Goal: Check status: Check status

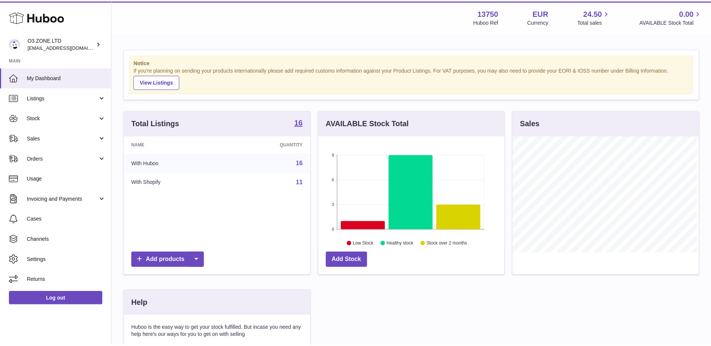
scroll to position [117, 187]
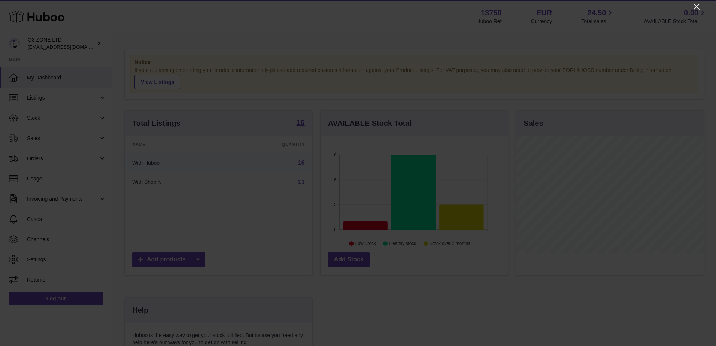
click at [695, 3] on icon "Close" at bounding box center [696, 6] width 9 height 9
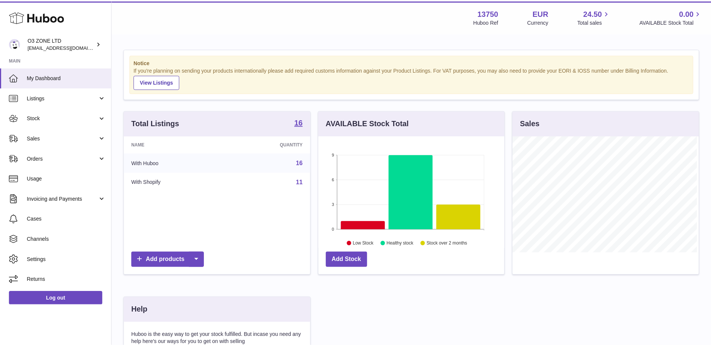
scroll to position [374584, 374515]
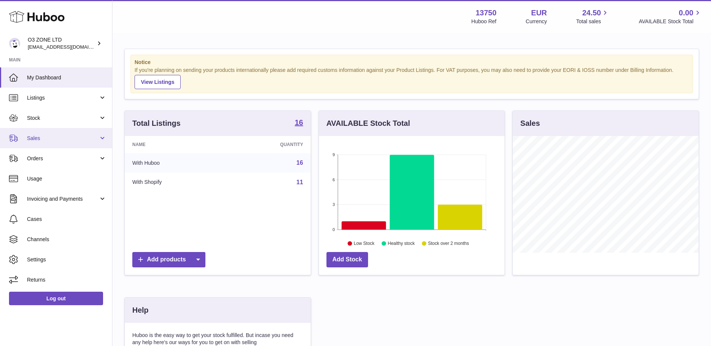
click at [53, 138] on span "Sales" at bounding box center [63, 138] width 72 height 7
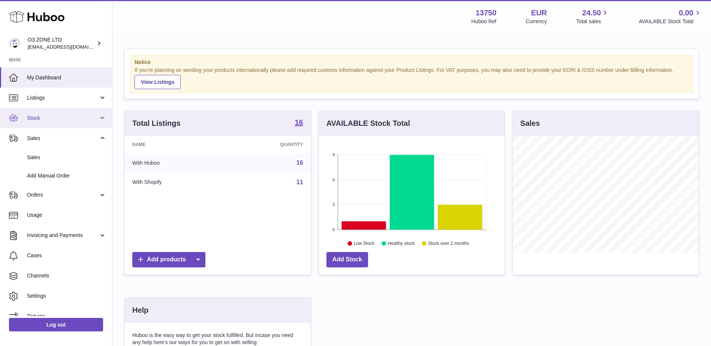
click at [54, 121] on span "Stock" at bounding box center [63, 118] width 72 height 7
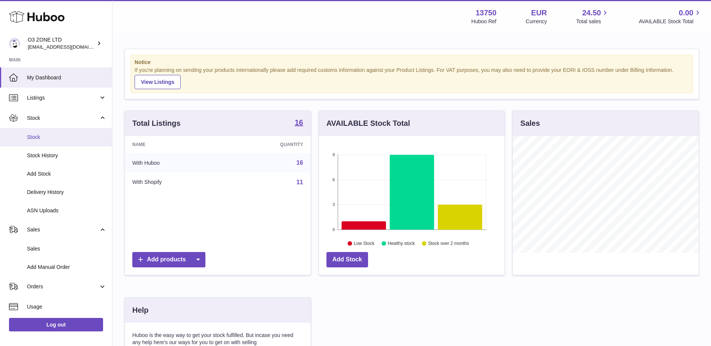
click at [58, 140] on span "Stock" at bounding box center [66, 137] width 79 height 7
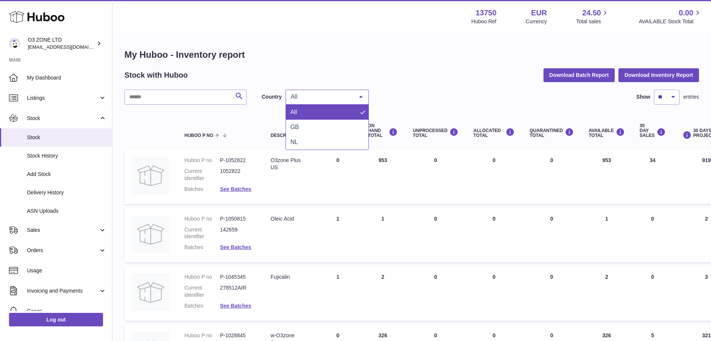
click at [355, 97] on div at bounding box center [360, 97] width 15 height 14
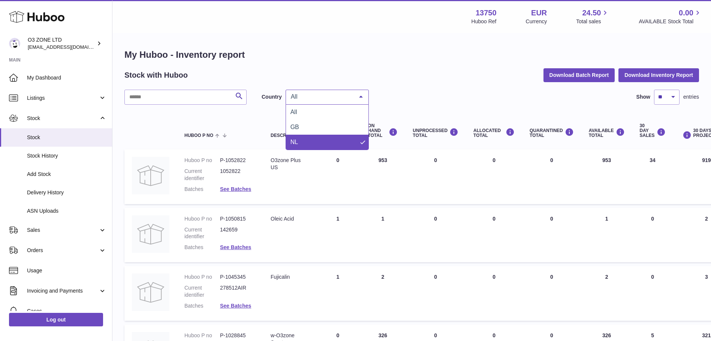
click at [333, 144] on span "NL" at bounding box center [327, 142] width 82 height 15
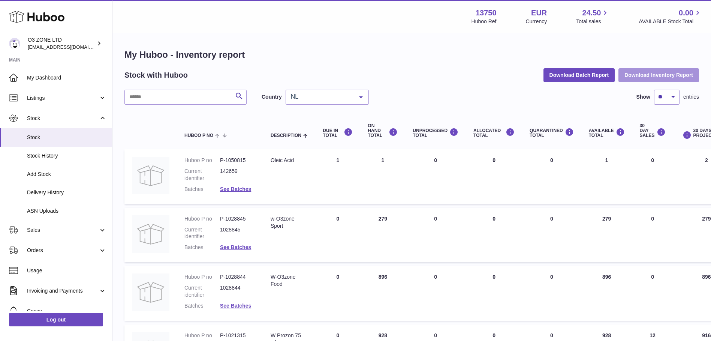
click at [639, 73] on button "Download Inventory Report" at bounding box center [658, 74] width 81 height 13
click at [360, 96] on div at bounding box center [360, 97] width 15 height 14
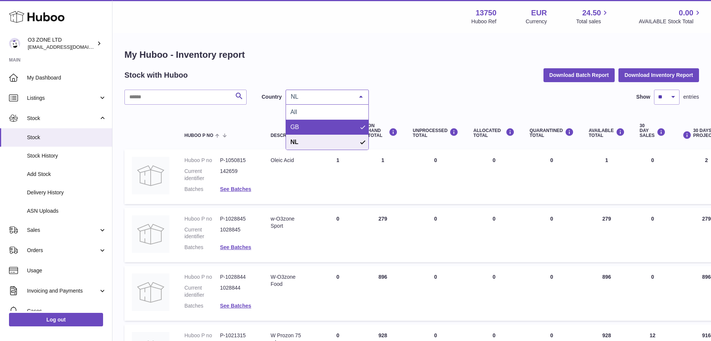
click at [344, 125] on span "GB" at bounding box center [327, 127] width 82 height 15
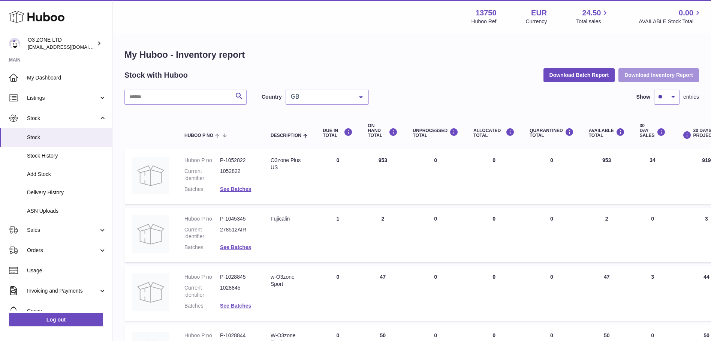
click at [647, 72] on button "Download Inventory Report" at bounding box center [658, 74] width 81 height 13
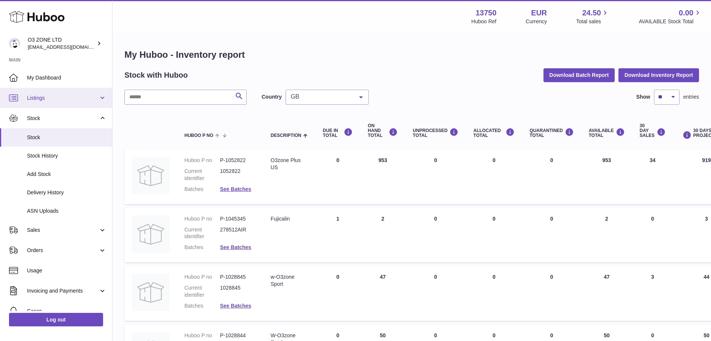
click at [53, 99] on span "Listings" at bounding box center [63, 97] width 72 height 7
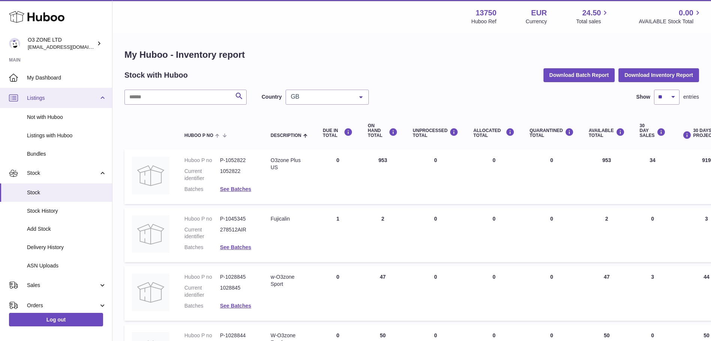
click at [53, 99] on span "Listings" at bounding box center [63, 97] width 72 height 7
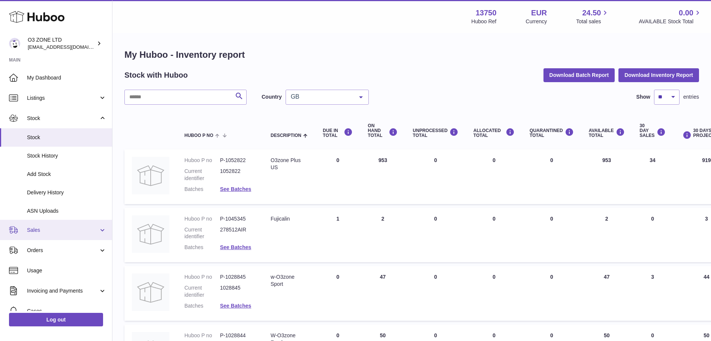
click at [70, 231] on span "Sales" at bounding box center [63, 229] width 72 height 7
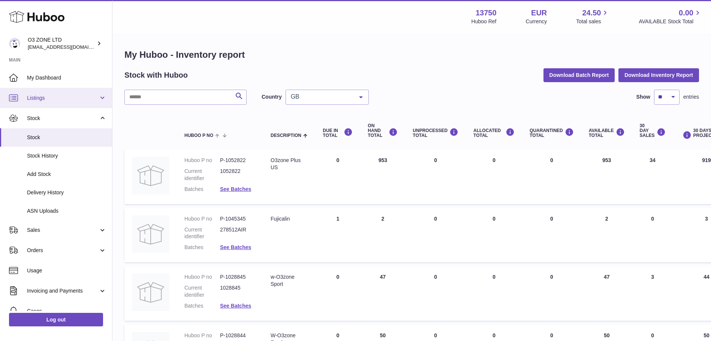
click at [55, 96] on span "Listings" at bounding box center [63, 97] width 72 height 7
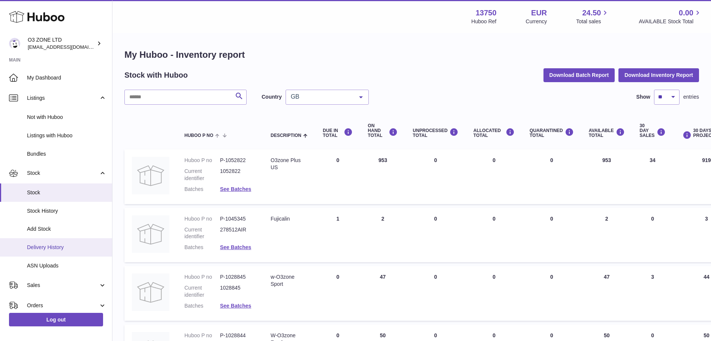
click at [67, 243] on link "Delivery History" at bounding box center [56, 247] width 112 height 18
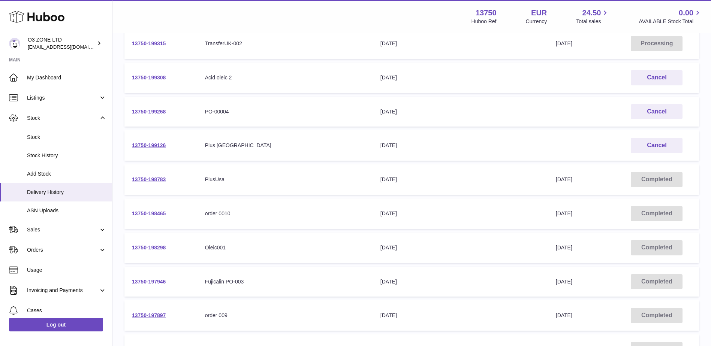
scroll to position [75, 0]
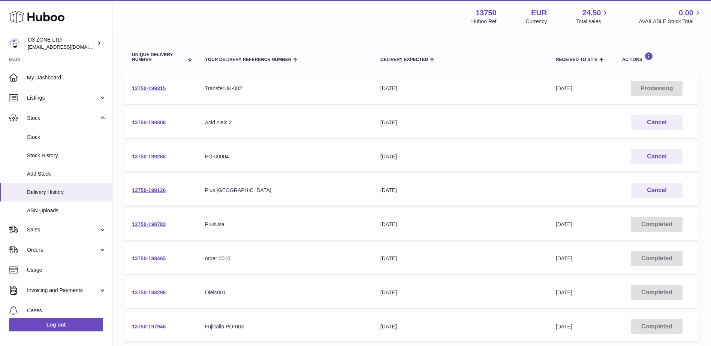
click at [141, 258] on link "13750-198465" at bounding box center [149, 259] width 34 height 6
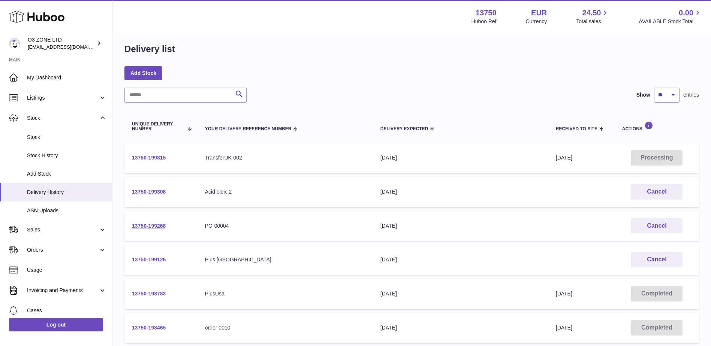
scroll to position [0, 0]
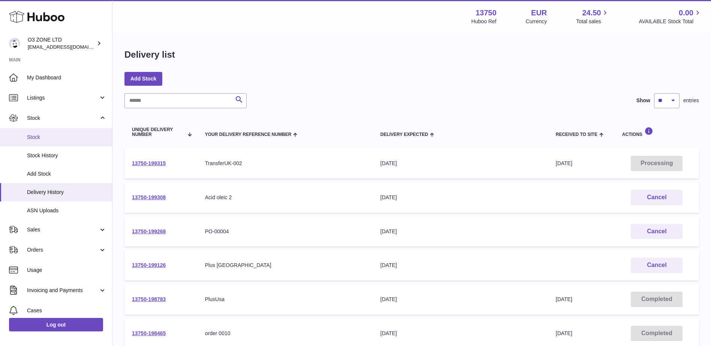
click at [28, 133] on link "Stock" at bounding box center [56, 137] width 112 height 18
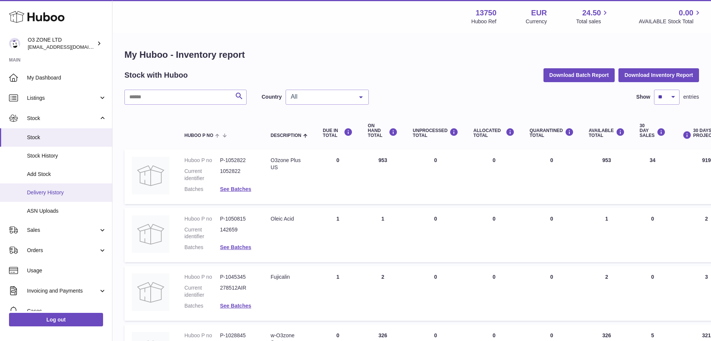
click at [72, 192] on span "Delivery History" at bounding box center [66, 192] width 79 height 7
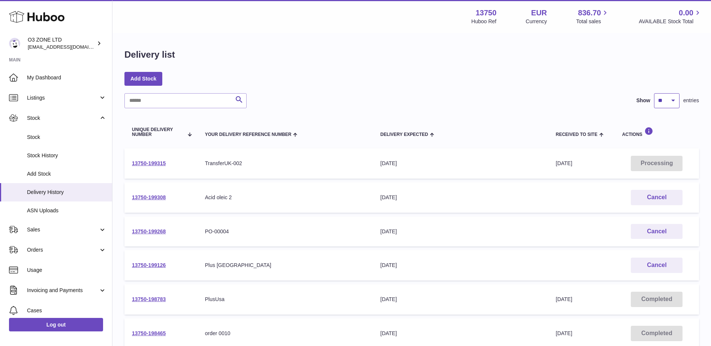
click at [666, 99] on select "** ** ** ***" at bounding box center [666, 100] width 25 height 15
click at [674, 104] on select "** ** ** ***" at bounding box center [666, 100] width 25 height 15
select select "***"
click at [654, 93] on select "** ** ** ***" at bounding box center [666, 100] width 25 height 15
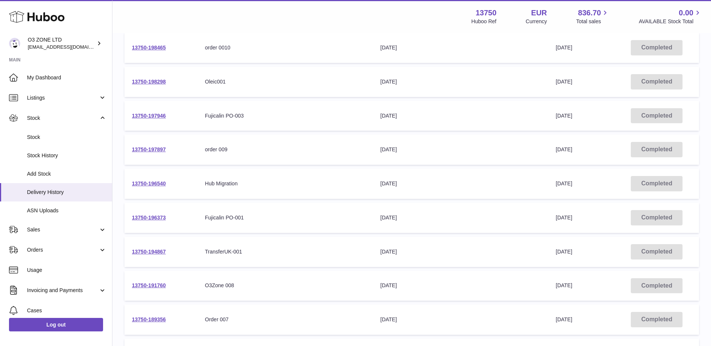
scroll to position [337, 0]
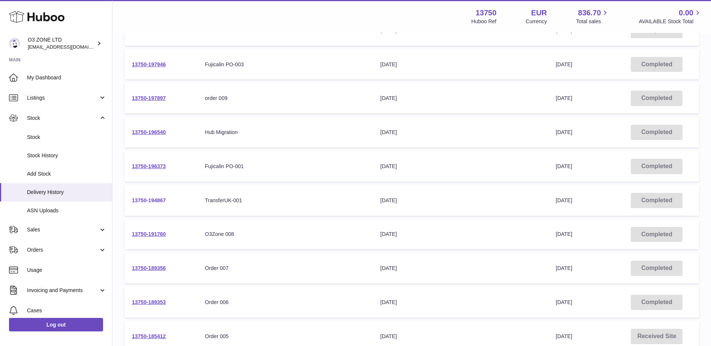
click at [155, 201] on link "13750-194867" at bounding box center [149, 200] width 34 height 6
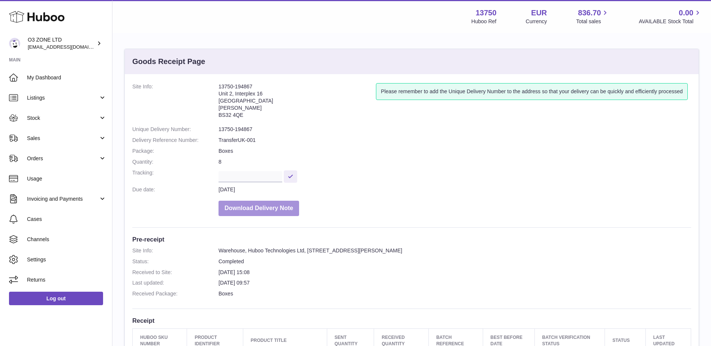
click at [257, 209] on button "Download Delivery Note" at bounding box center [258, 208] width 81 height 15
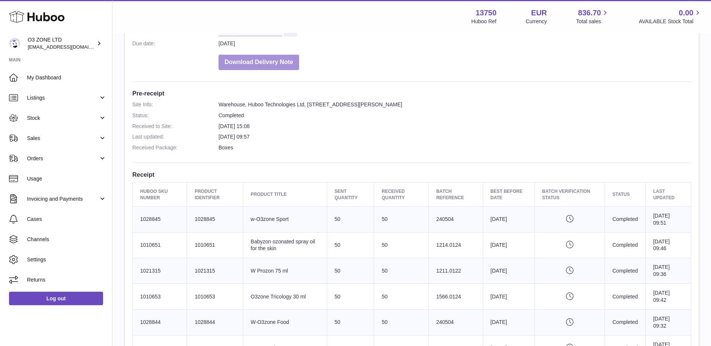
scroll to position [150, 0]
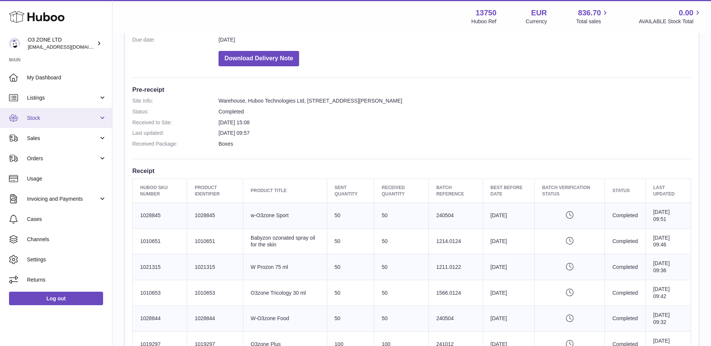
click at [49, 122] on link "Stock" at bounding box center [56, 118] width 112 height 20
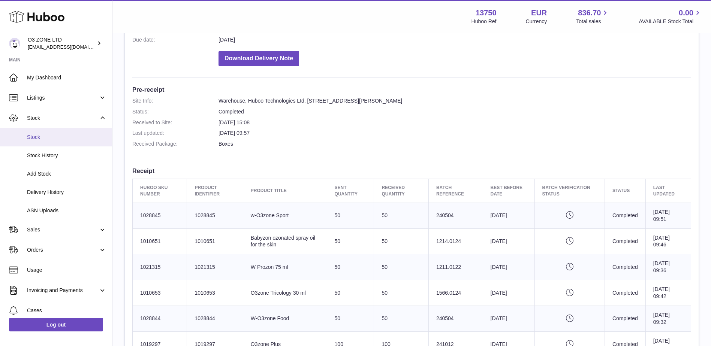
click at [49, 138] on span "Stock" at bounding box center [66, 137] width 79 height 7
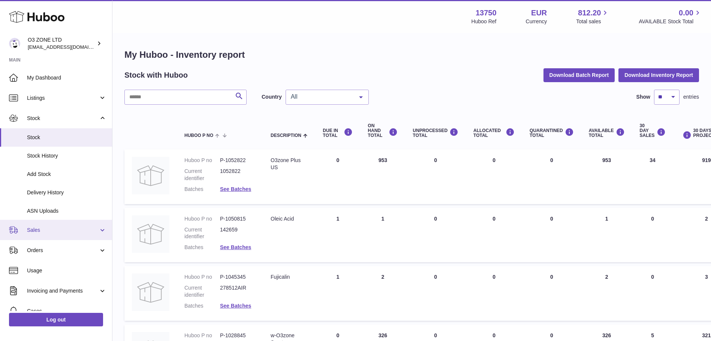
click at [64, 229] on span "Sales" at bounding box center [63, 229] width 72 height 7
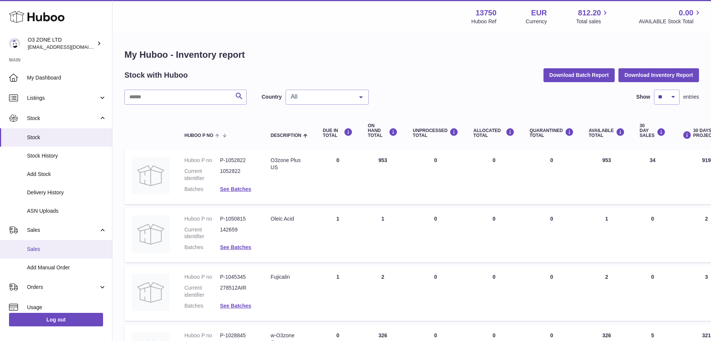
click at [61, 248] on span "Sales" at bounding box center [66, 248] width 79 height 7
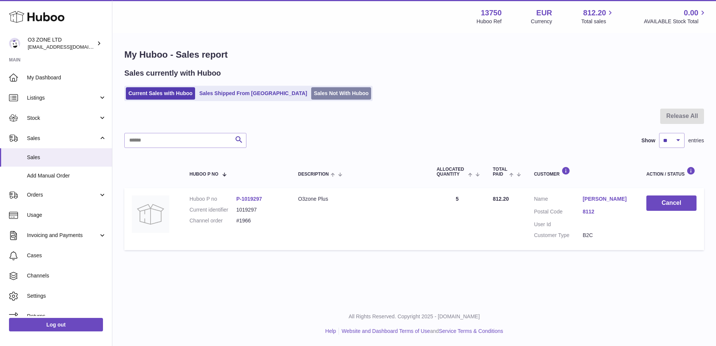
click at [311, 92] on link "Sales Not With Huboo" at bounding box center [341, 93] width 60 height 12
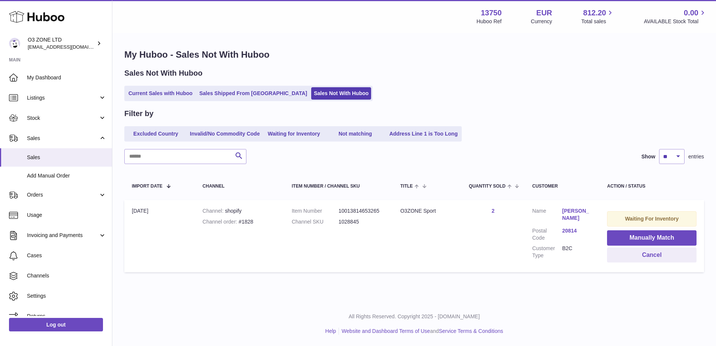
click at [568, 218] on link "[PERSON_NAME]" at bounding box center [577, 215] width 30 height 14
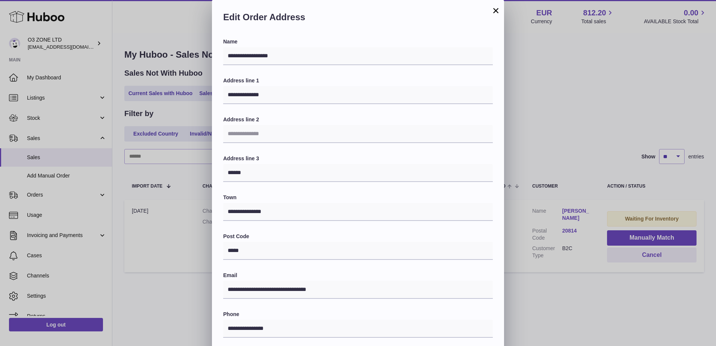
click at [495, 10] on button "×" at bounding box center [496, 10] width 9 height 9
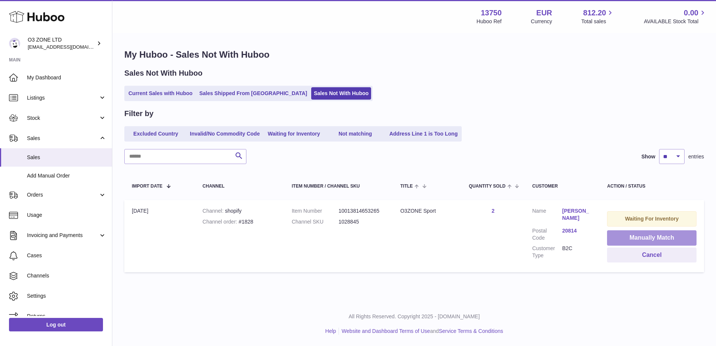
click at [639, 238] on button "Manually Match" at bounding box center [652, 237] width 90 height 15
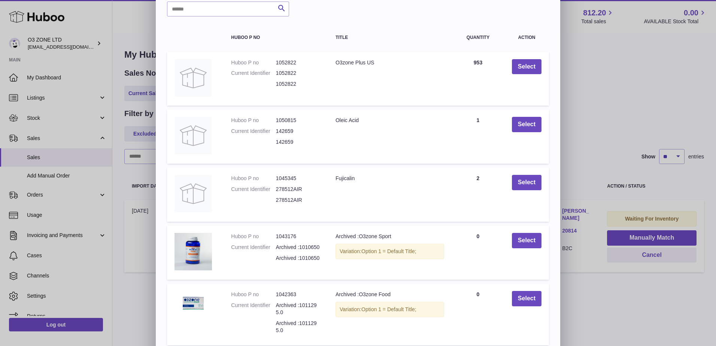
scroll to position [88, 0]
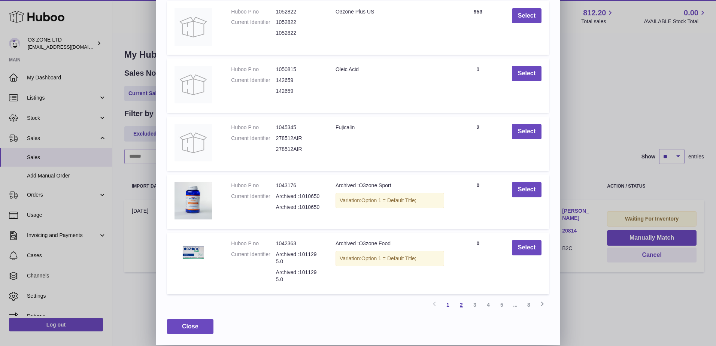
click at [463, 303] on link "2" at bounding box center [461, 304] width 13 height 13
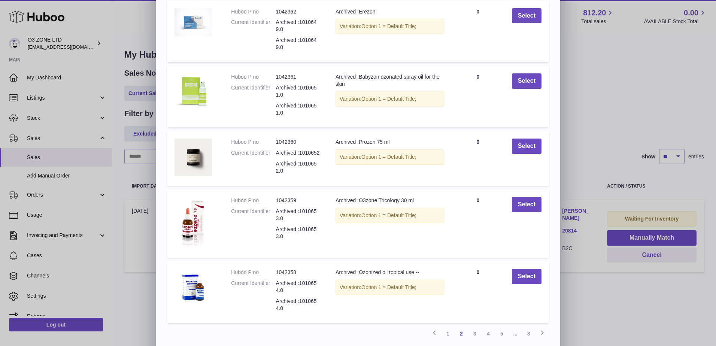
click at [474, 332] on link "3" at bounding box center [474, 333] width 13 height 13
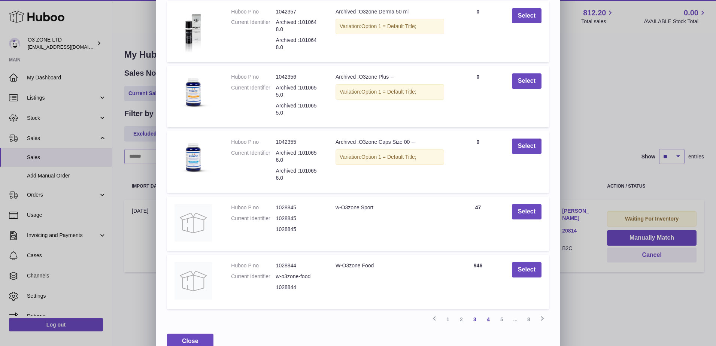
click at [487, 318] on link "4" at bounding box center [488, 319] width 13 height 13
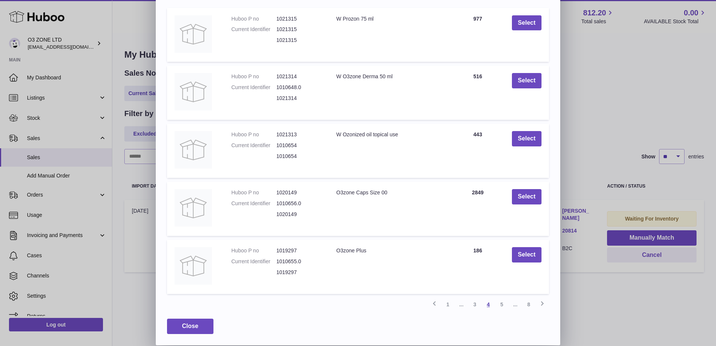
scroll to position [81, 0]
click at [476, 308] on link "3" at bounding box center [474, 304] width 13 height 13
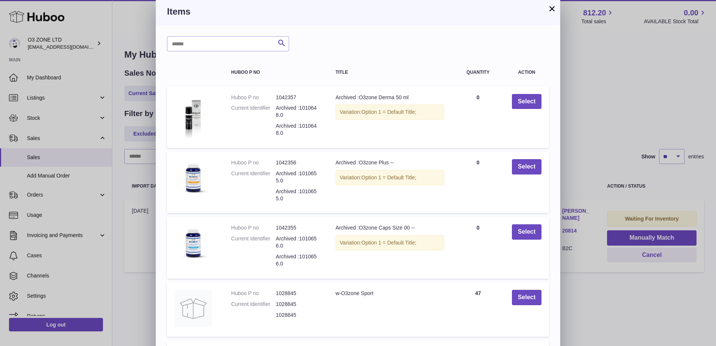
scroll to position [0, 0]
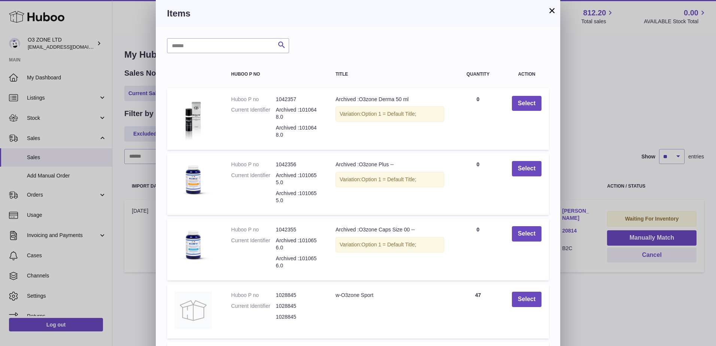
click at [555, 14] on button "×" at bounding box center [552, 10] width 9 height 9
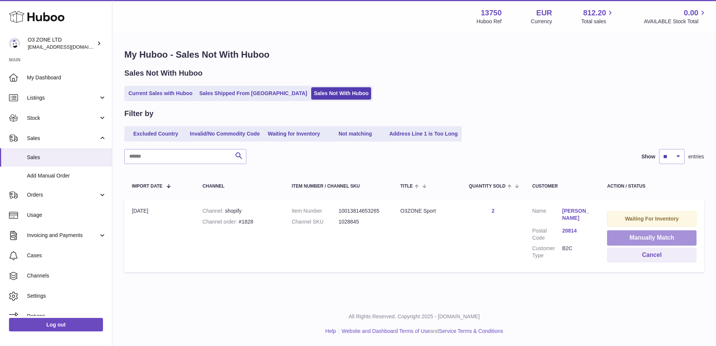
click at [638, 239] on button "Manually Match" at bounding box center [652, 237] width 90 height 15
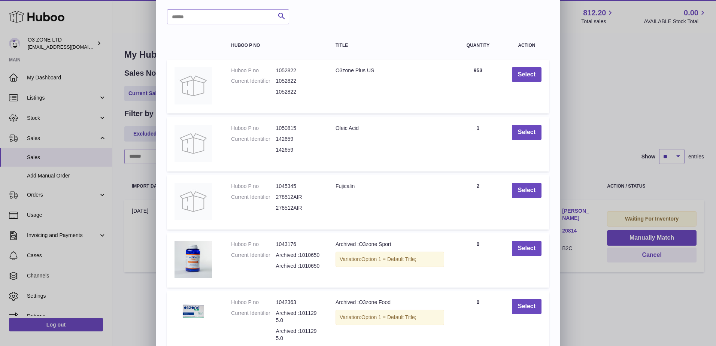
scroll to position [88, 0]
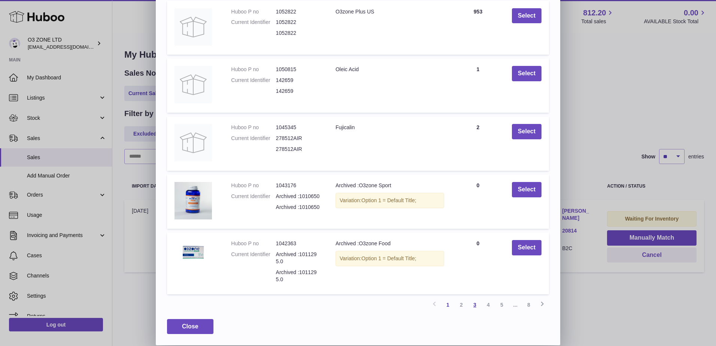
click at [474, 306] on link "3" at bounding box center [474, 304] width 13 height 13
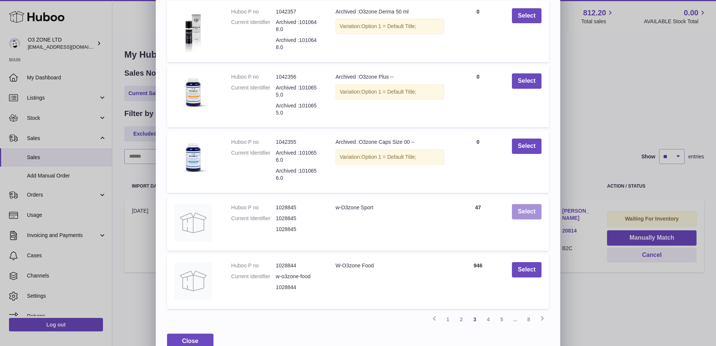
click at [530, 212] on button "Select" at bounding box center [527, 211] width 30 height 15
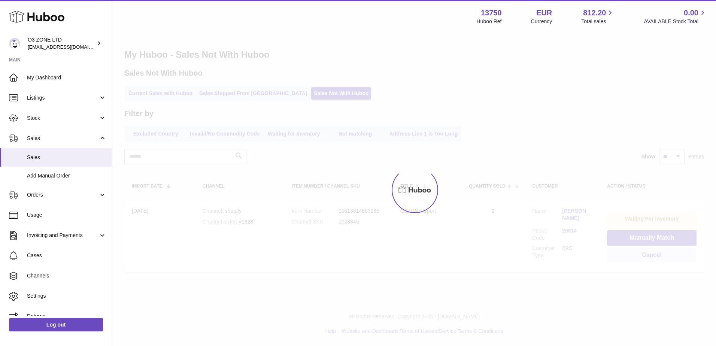
scroll to position [0, 0]
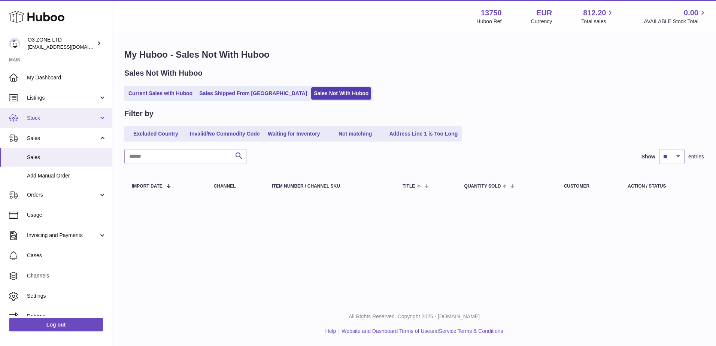
click at [57, 112] on link "Stock" at bounding box center [56, 118] width 112 height 20
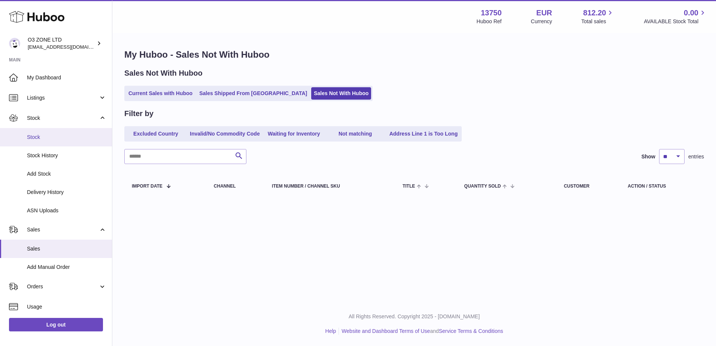
click at [49, 141] on span "Stock" at bounding box center [66, 137] width 79 height 7
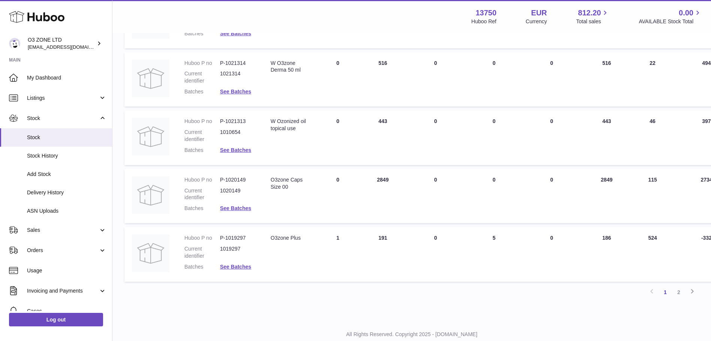
scroll to position [450, 0]
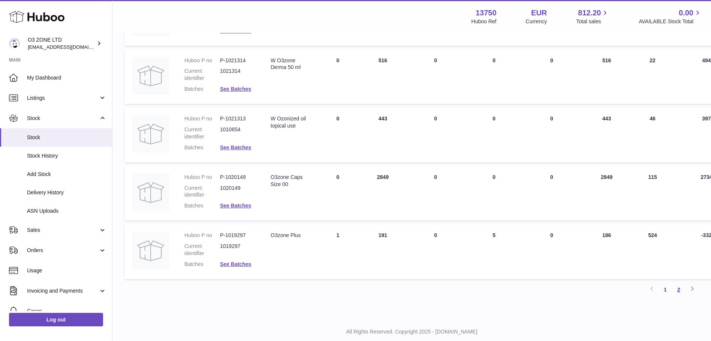
click at [679, 291] on link "2" at bounding box center [678, 289] width 13 height 13
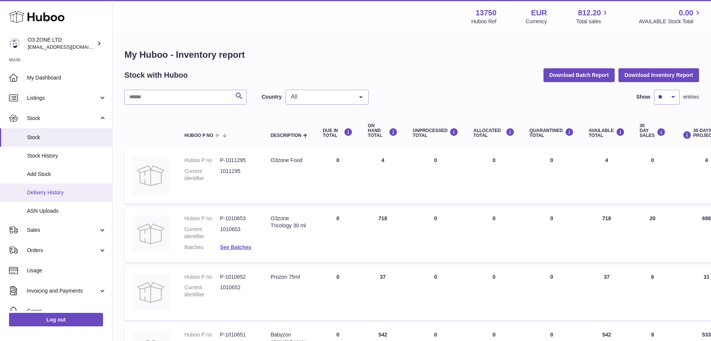
click at [70, 191] on span "Delivery History" at bounding box center [66, 192] width 79 height 7
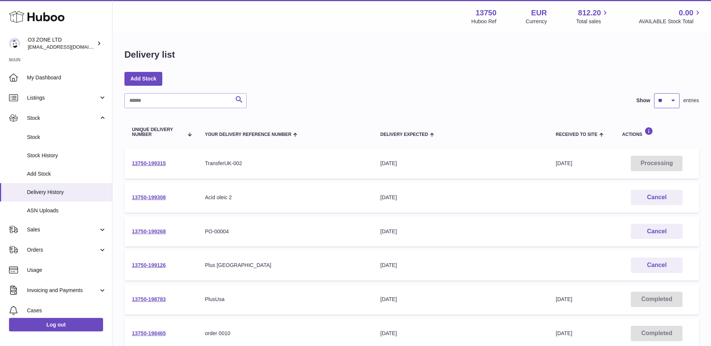
click at [677, 101] on select "** ** ** ***" at bounding box center [666, 100] width 25 height 15
select select "***"
click at [654, 93] on select "** ** ** ***" at bounding box center [666, 100] width 25 height 15
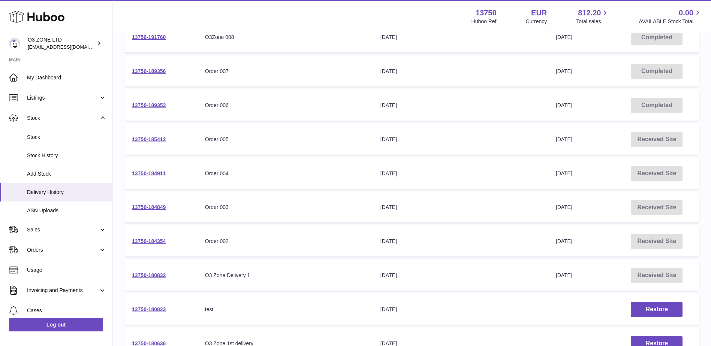
scroll to position [600, 0]
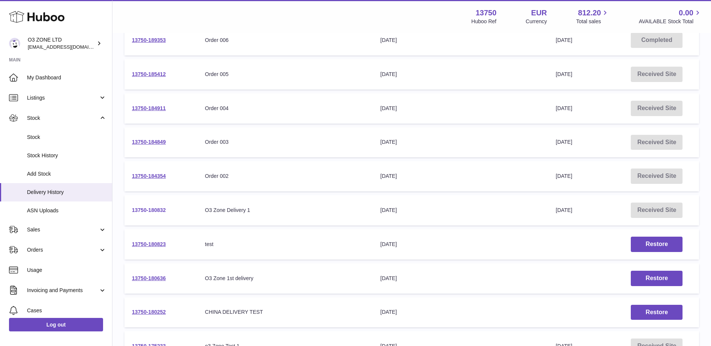
click at [152, 211] on link "13750-180832" at bounding box center [149, 210] width 34 height 6
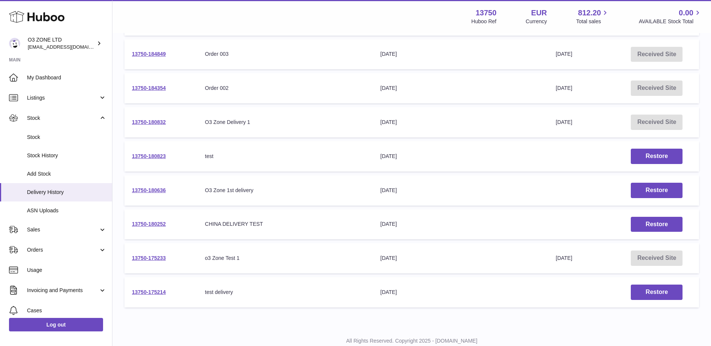
scroll to position [674, 0]
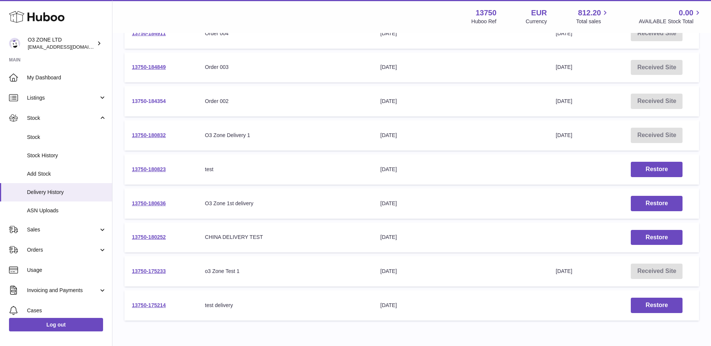
click at [149, 102] on link "13750-184354" at bounding box center [149, 101] width 34 height 6
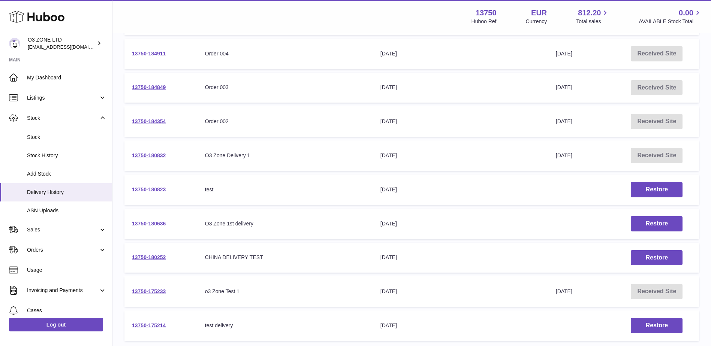
scroll to position [637, 0]
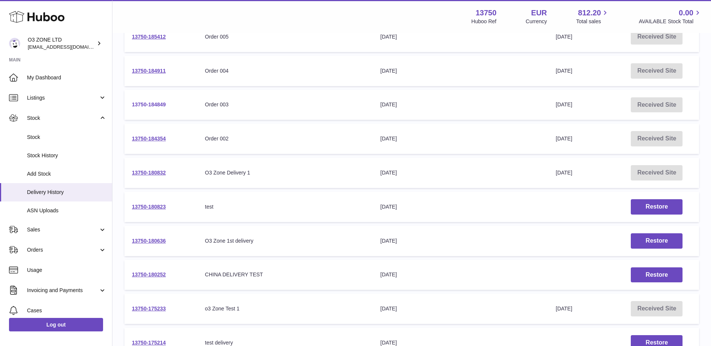
click at [156, 104] on link "13750-184849" at bounding box center [149, 105] width 34 height 6
click at [162, 105] on link "13750-184849" at bounding box center [149, 105] width 34 height 6
click at [151, 69] on link "13750-184911" at bounding box center [149, 71] width 34 height 6
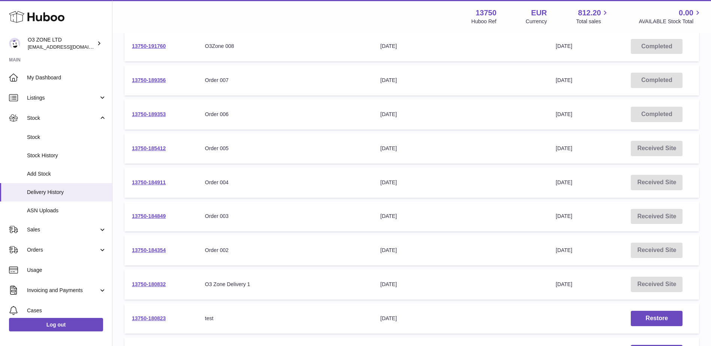
scroll to position [525, 0]
click at [160, 147] on link "13750-185412" at bounding box center [149, 149] width 34 height 6
click at [149, 114] on link "13750-189353" at bounding box center [149, 115] width 34 height 6
click at [150, 79] on link "13750-189356" at bounding box center [149, 81] width 34 height 6
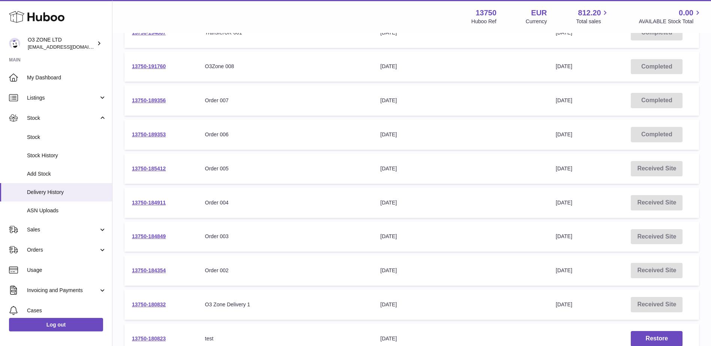
scroll to position [487, 0]
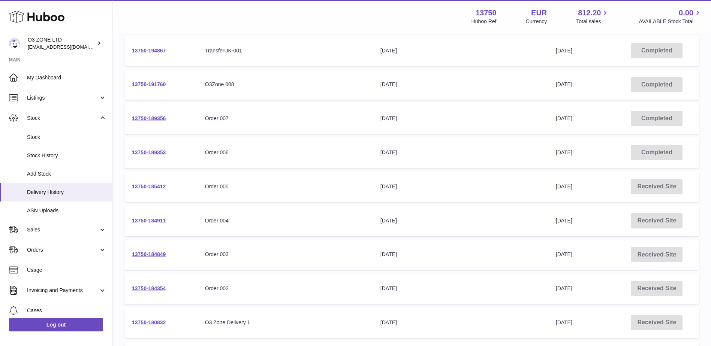
click at [158, 84] on link "13750-191760" at bounding box center [149, 84] width 34 height 6
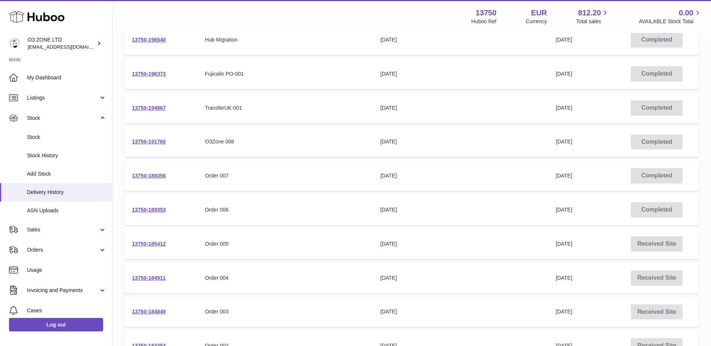
scroll to position [412, 0]
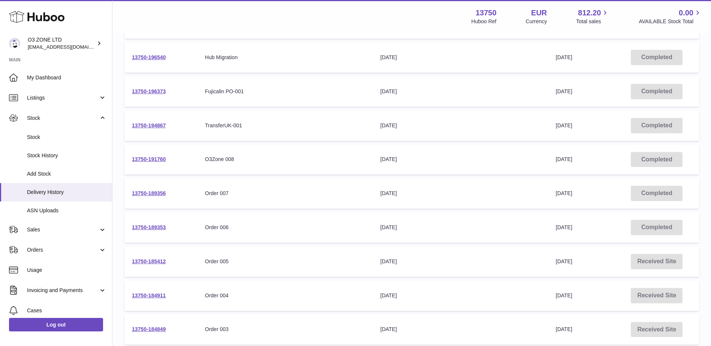
click at [139, 129] on td "13750-194867" at bounding box center [160, 126] width 73 height 30
click at [141, 127] on link "13750-194867" at bounding box center [149, 126] width 34 height 6
click at [160, 92] on link "13750-196373" at bounding box center [149, 91] width 34 height 6
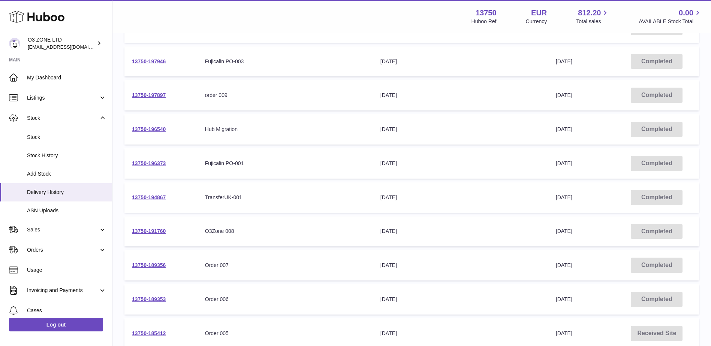
scroll to position [337, 0]
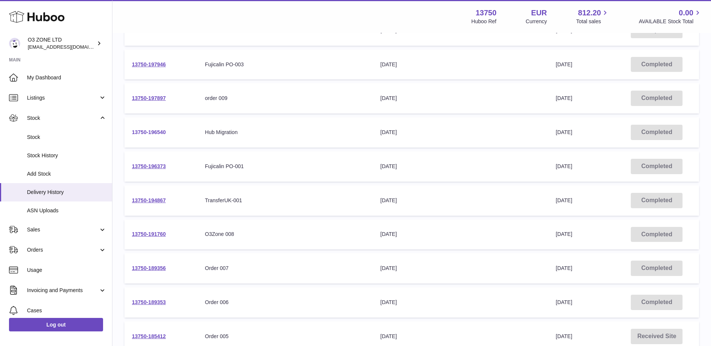
click at [157, 133] on link "13750-196540" at bounding box center [149, 132] width 34 height 6
click at [145, 99] on link "13750-197897" at bounding box center [149, 98] width 34 height 6
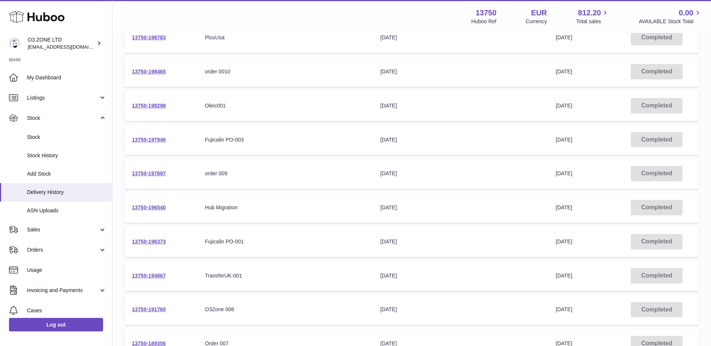
scroll to position [262, 0]
click at [152, 137] on link "13750-197946" at bounding box center [149, 139] width 34 height 6
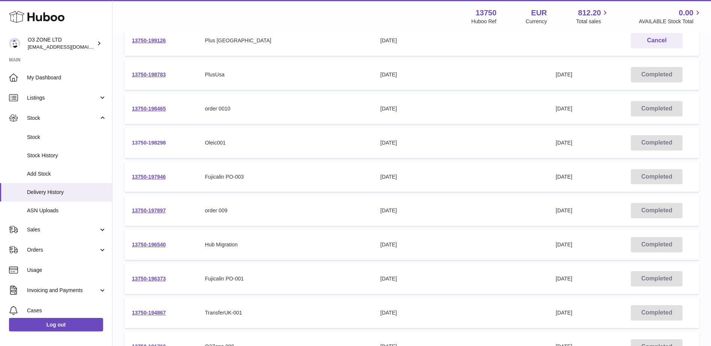
click at [161, 143] on link "13750-198298" at bounding box center [149, 143] width 34 height 6
click at [151, 108] on link "13750-198465" at bounding box center [149, 109] width 34 height 6
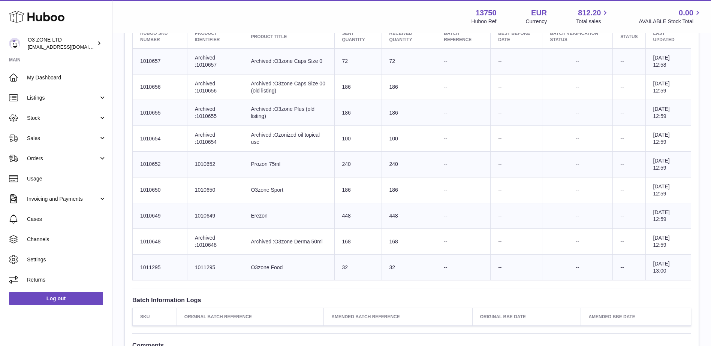
scroll to position [286, 0]
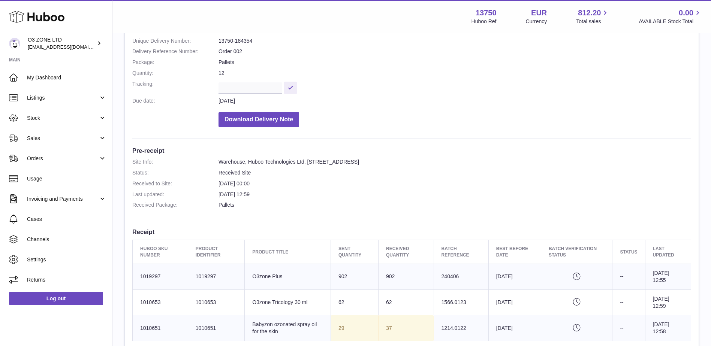
scroll to position [75, 0]
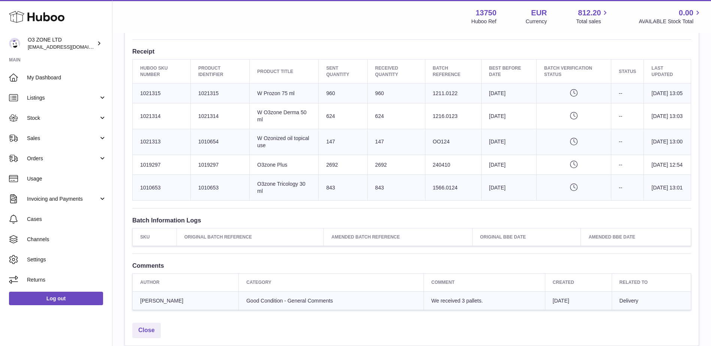
scroll to position [225, 0]
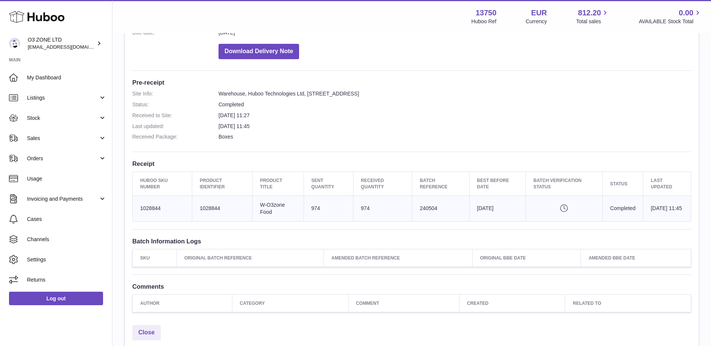
scroll to position [187, 0]
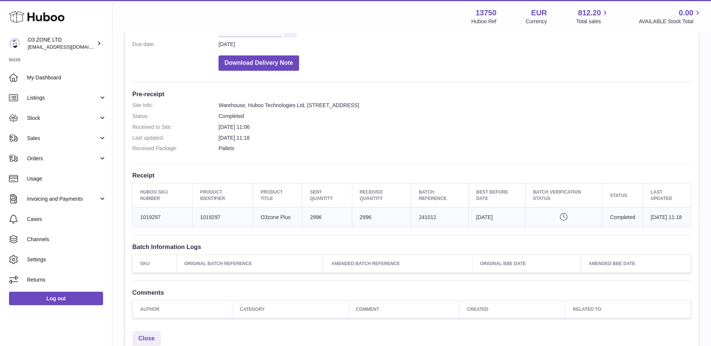
scroll to position [150, 0]
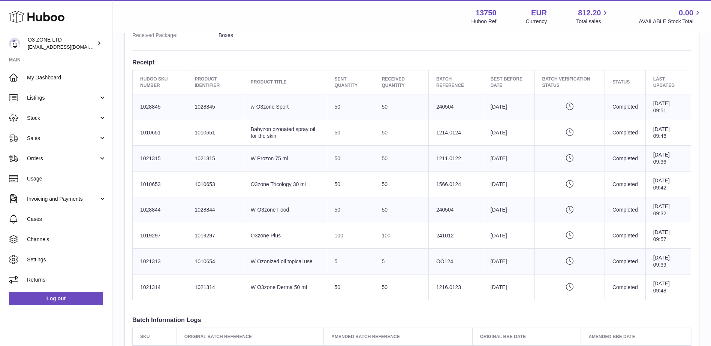
scroll to position [262, 0]
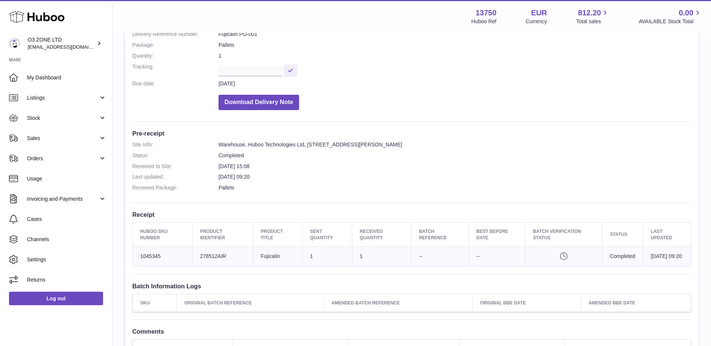
scroll to position [37, 0]
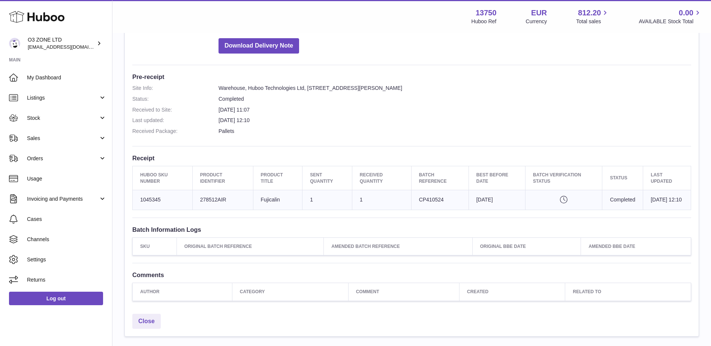
scroll to position [187, 0]
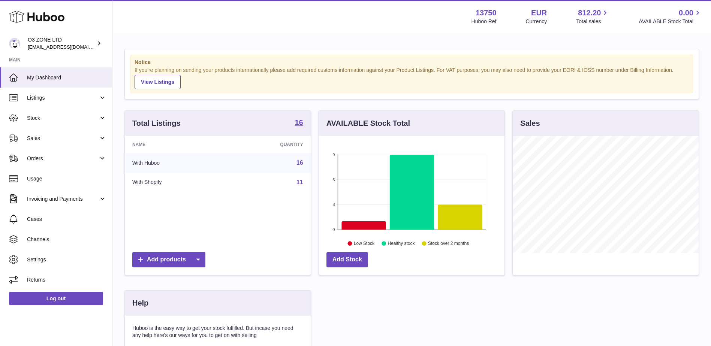
scroll to position [117, 185]
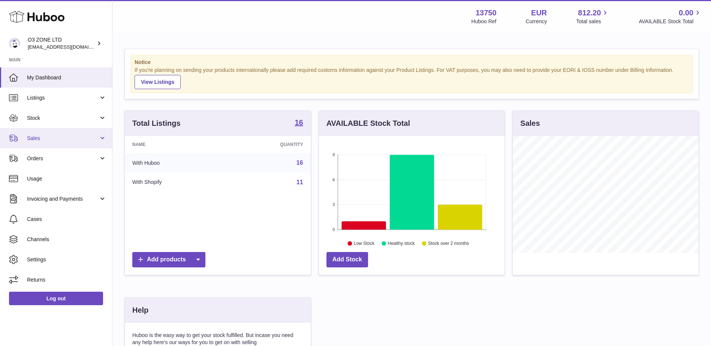
click at [59, 139] on span "Sales" at bounding box center [63, 138] width 72 height 7
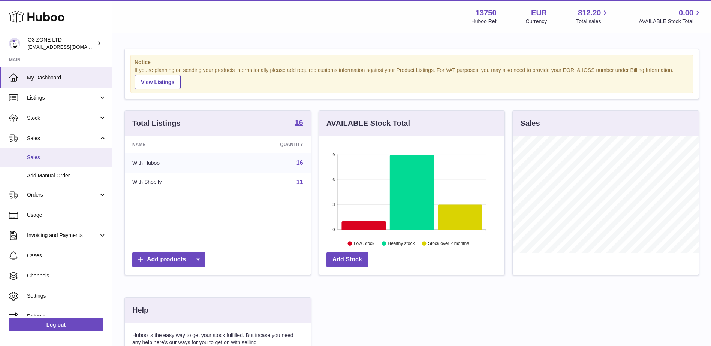
click at [56, 156] on span "Sales" at bounding box center [66, 157] width 79 height 7
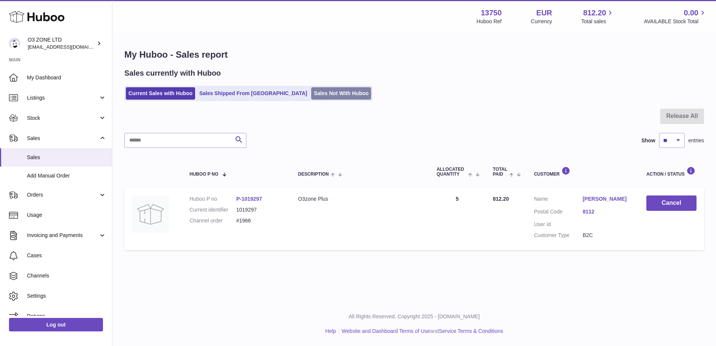
click at [311, 97] on link "Sales Not With Huboo" at bounding box center [341, 93] width 60 height 12
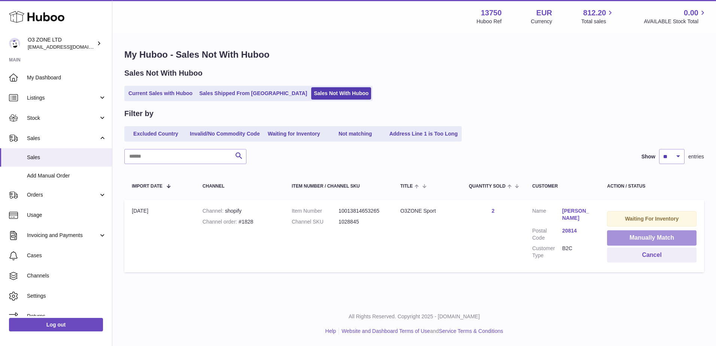
click at [625, 238] on button "Manually Match" at bounding box center [652, 237] width 90 height 15
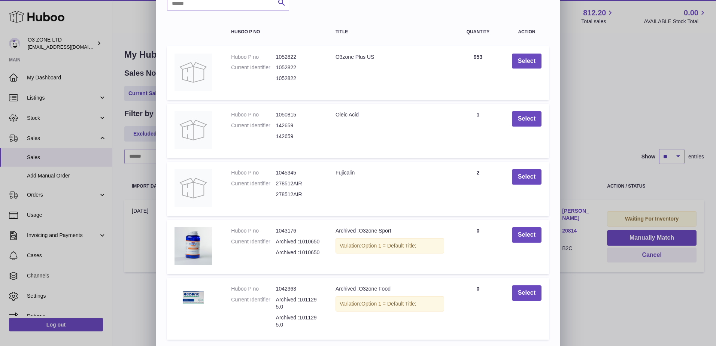
scroll to position [88, 0]
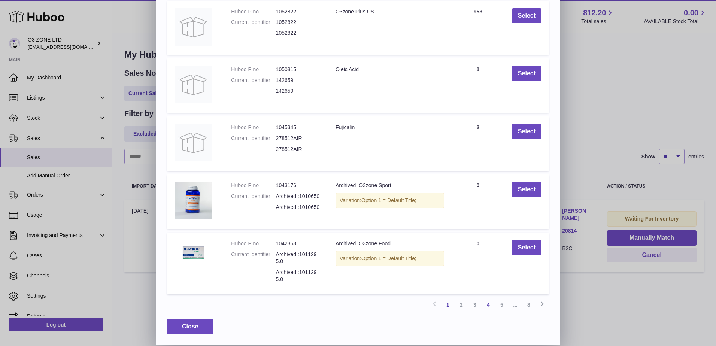
click at [489, 302] on link "4" at bounding box center [488, 304] width 13 height 13
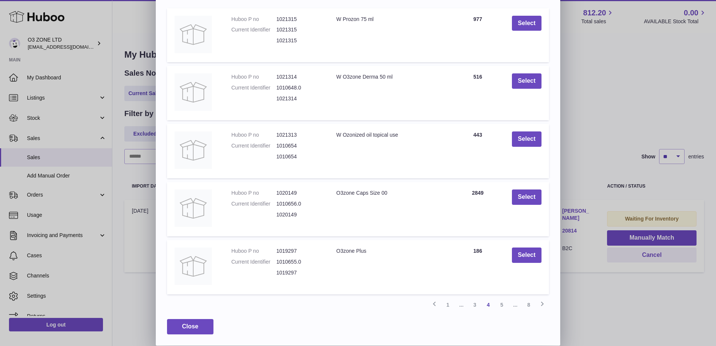
scroll to position [81, 0]
click at [504, 306] on link "5" at bounding box center [501, 304] width 13 height 13
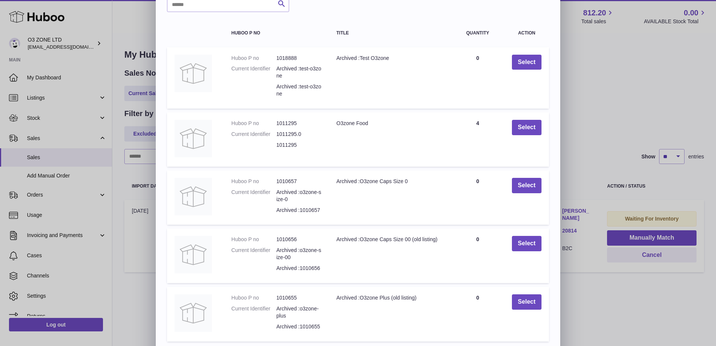
scroll to position [0, 0]
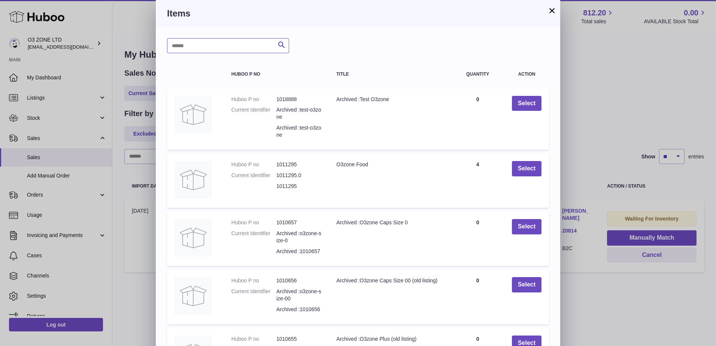
click at [192, 48] on input "text" at bounding box center [228, 45] width 122 height 15
type input "*****"
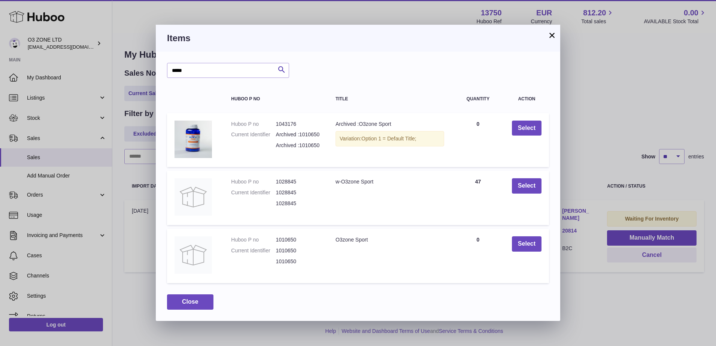
click at [552, 37] on button "×" at bounding box center [552, 35] width 9 height 9
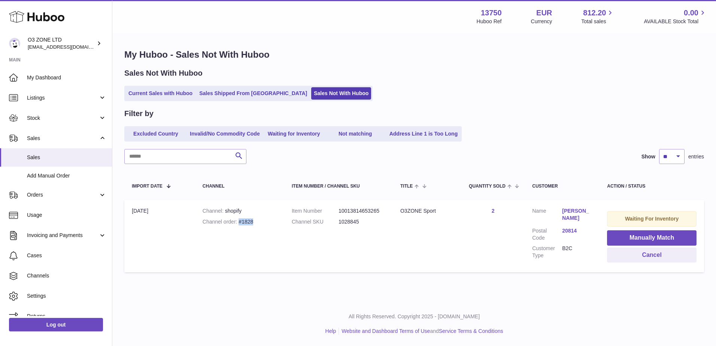
drag, startPoint x: 253, startPoint y: 223, endPoint x: 239, endPoint y: 223, distance: 13.1
click at [239, 223] on div "Channel order #1828" at bounding box center [240, 221] width 74 height 7
copy div "#1828"
click at [51, 102] on link "Listings" at bounding box center [56, 98] width 112 height 20
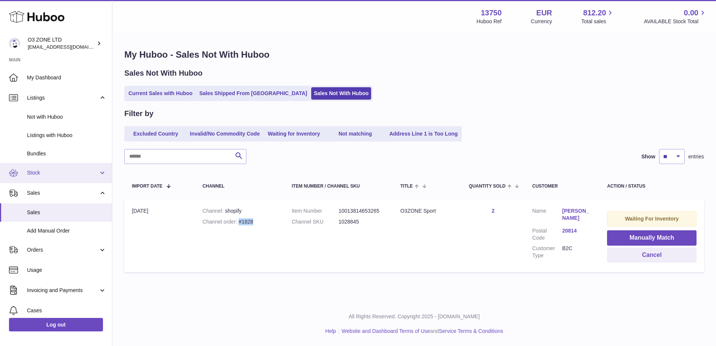
click at [39, 175] on span "Stock" at bounding box center [63, 172] width 72 height 7
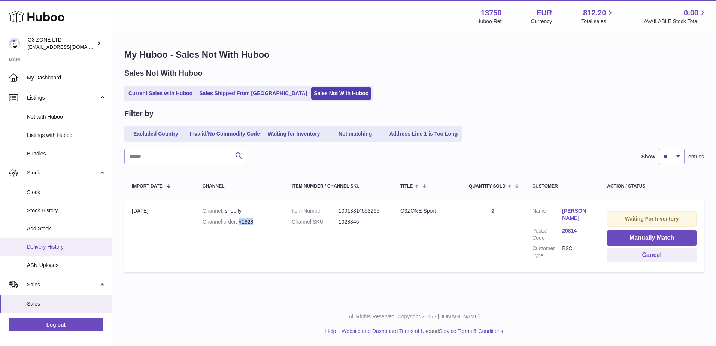
click at [45, 248] on span "Delivery History" at bounding box center [66, 247] width 79 height 7
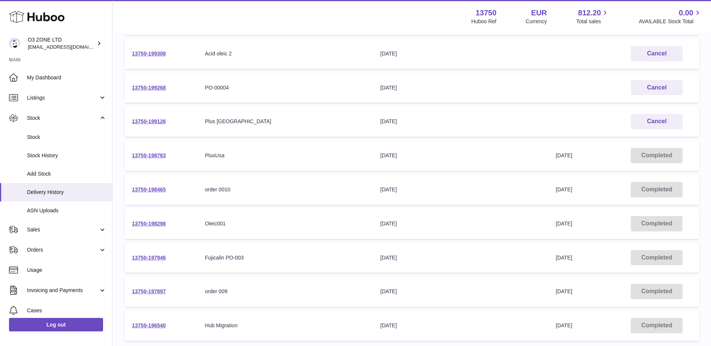
scroll to position [150, 0]
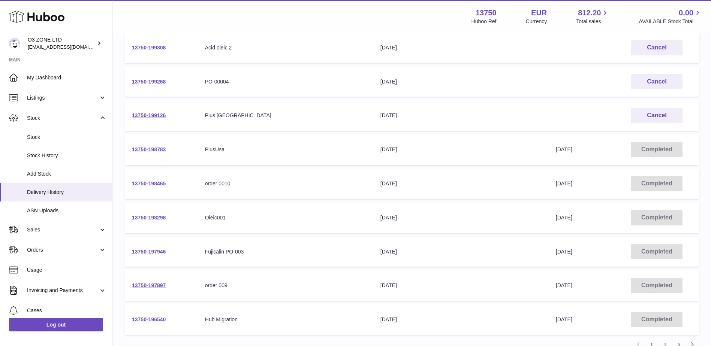
click at [158, 185] on link "13750-198465" at bounding box center [149, 184] width 34 height 6
click at [141, 148] on link "13750-198783" at bounding box center [149, 150] width 34 height 6
click at [156, 115] on link "13750-199126" at bounding box center [149, 115] width 34 height 6
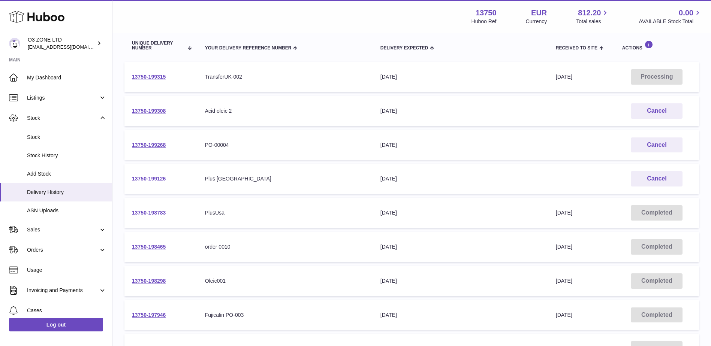
scroll to position [75, 0]
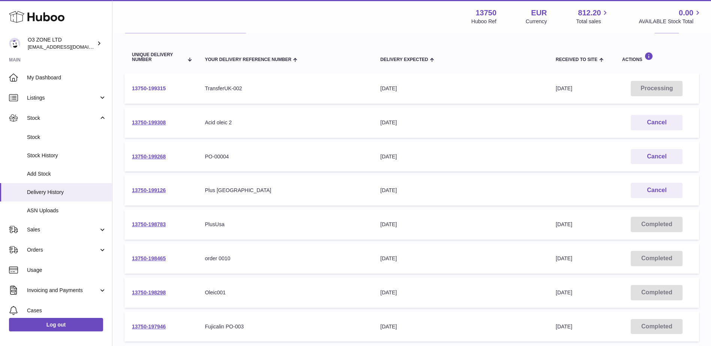
click at [158, 88] on link "13750-199315" at bounding box center [149, 88] width 34 height 6
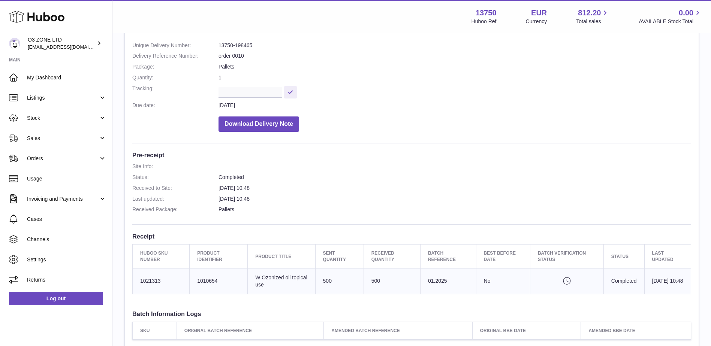
scroll to position [37, 0]
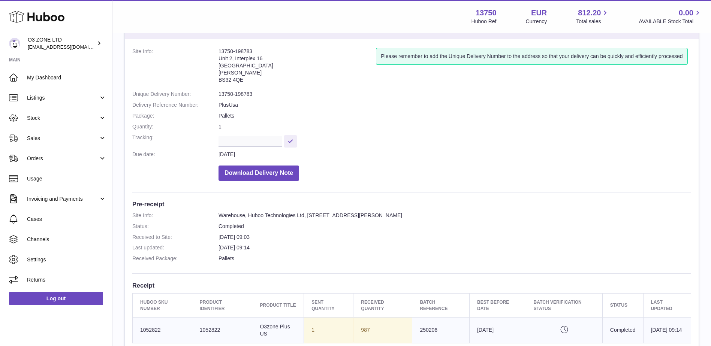
scroll to position [112, 0]
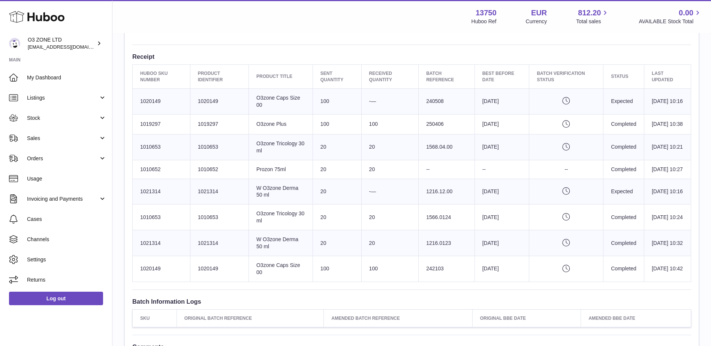
scroll to position [262, 0]
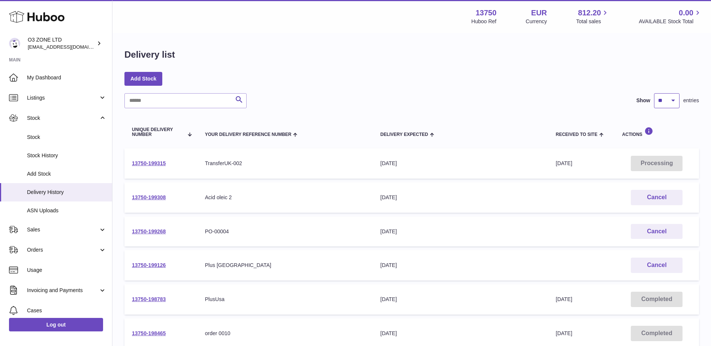
click at [676, 102] on select "** ** ** ***" at bounding box center [666, 100] width 25 height 15
select select "***"
click at [654, 93] on select "** ** ** ***" at bounding box center [666, 100] width 25 height 15
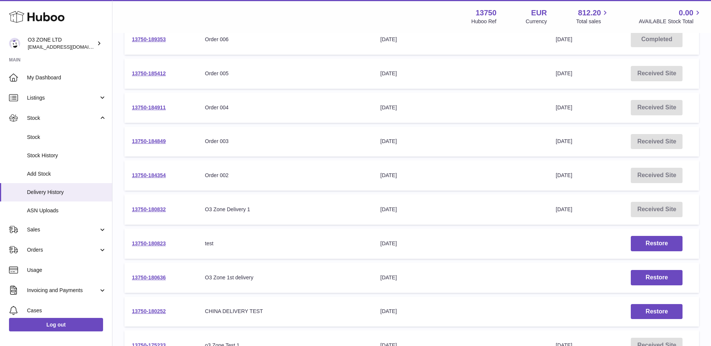
scroll to position [600, 0]
click at [143, 106] on link "13750-184911" at bounding box center [149, 108] width 34 height 6
click at [140, 142] on link "13750-184849" at bounding box center [149, 142] width 34 height 6
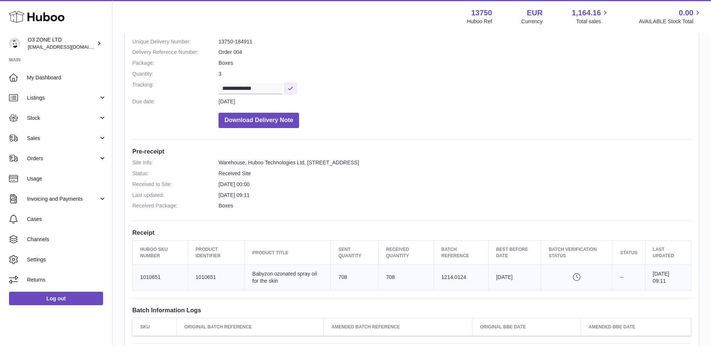
scroll to position [75, 0]
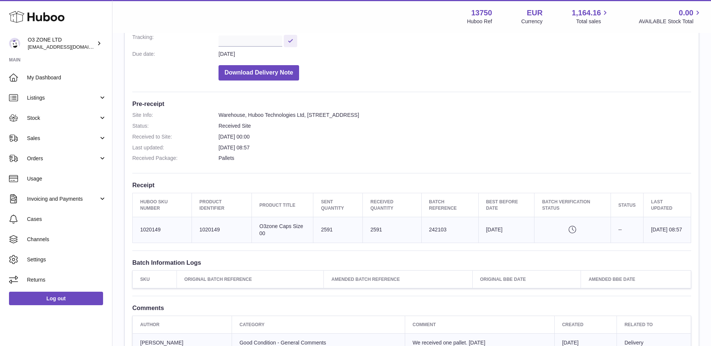
scroll to position [150, 0]
